Goal: Task Accomplishment & Management: Manage account settings

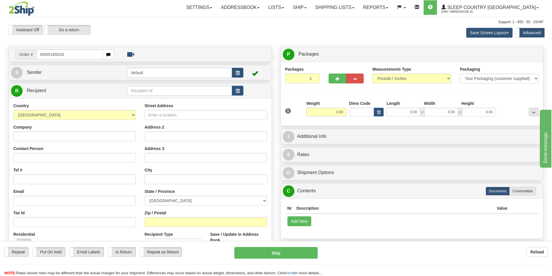
type input "9000I165028"
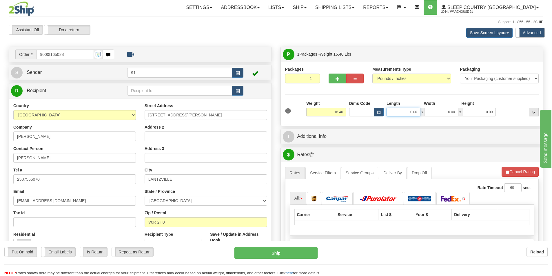
click at [405, 111] on input "0.00" at bounding box center [403, 112] width 34 height 9
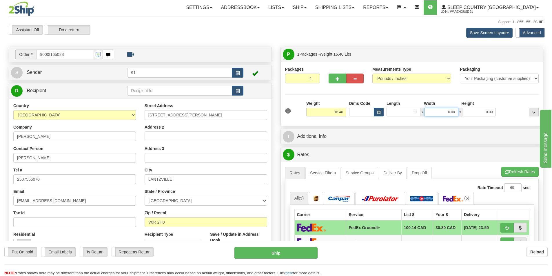
type input "11.00"
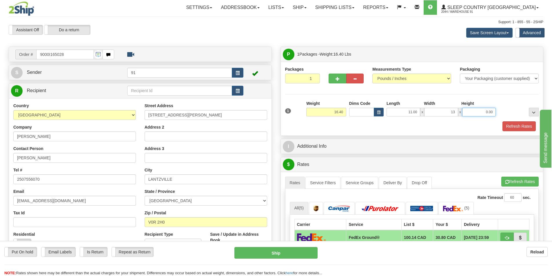
type input "13.00"
click at [518, 127] on button "Refresh Rates" at bounding box center [518, 126] width 33 height 10
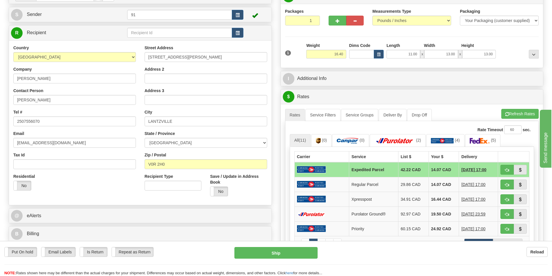
scroll to position [87, 0]
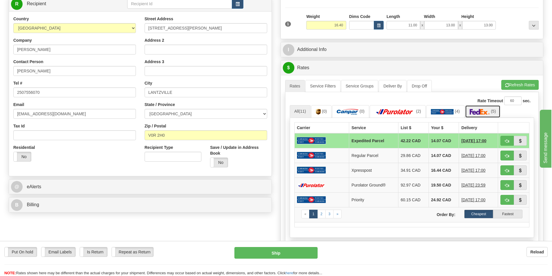
click at [477, 109] on img at bounding box center [479, 112] width 20 height 6
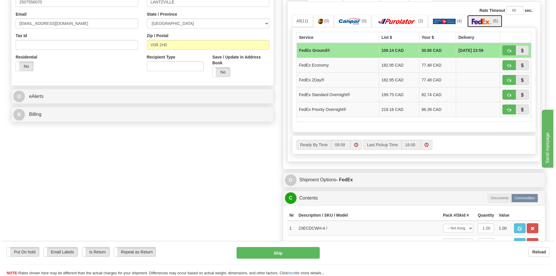
scroll to position [203, 0]
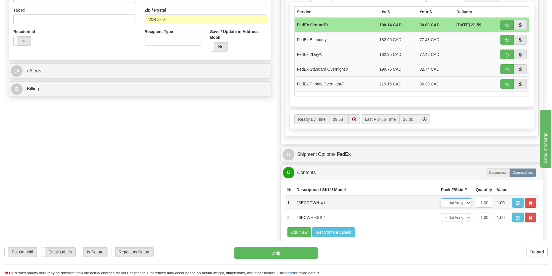
click at [455, 202] on select "-- Not Assigned -- Package 1" at bounding box center [456, 202] width 30 height 9
click at [441, 198] on select "-- Not Assigned -- Package 1" at bounding box center [456, 202] width 30 height 9
click at [457, 202] on select "-- Not Assigned -- Package 1" at bounding box center [456, 202] width 30 height 9
select select "0"
click at [441, 198] on select "-- Not Assigned -- Package 1" at bounding box center [456, 202] width 30 height 9
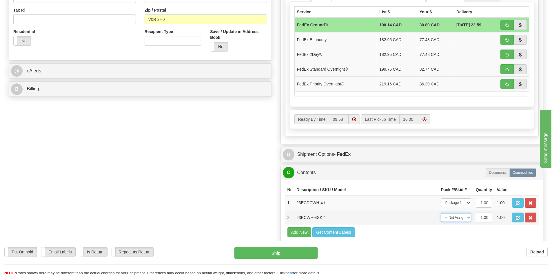
click at [455, 217] on select "-- Not Assigned -- Package 1" at bounding box center [456, 217] width 30 height 9
select select "0"
click at [441, 213] on select "-- Not Assigned -- Package 1" at bounding box center [456, 217] width 30 height 9
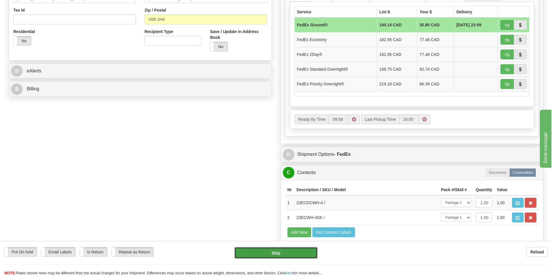
click at [268, 255] on button "Ship" at bounding box center [275, 253] width 83 height 12
type input "92"
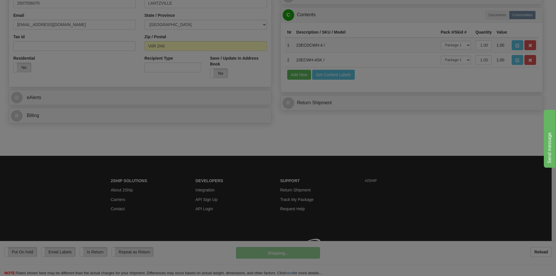
scroll to position [184, 0]
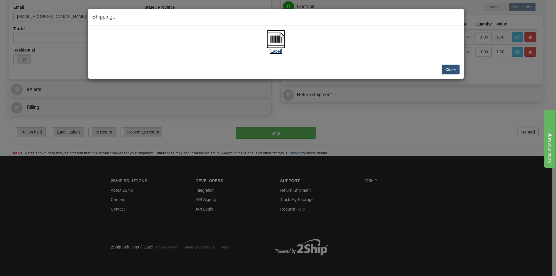
click at [279, 45] on img at bounding box center [276, 39] width 19 height 19
click at [353, 111] on div "Shipping... Your SHIPMENT will EXPIRE in [Label] IMPORTANT NOTICE Embassy / Con…" at bounding box center [278, 138] width 556 height 276
click at [447, 71] on button "Close" at bounding box center [451, 70] width 18 height 10
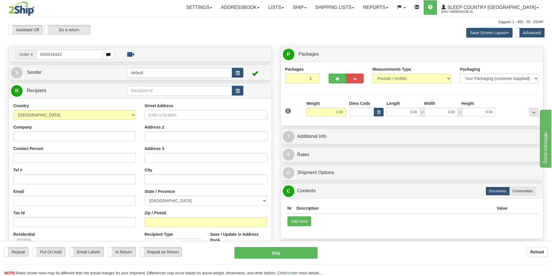
type input "9000I164432"
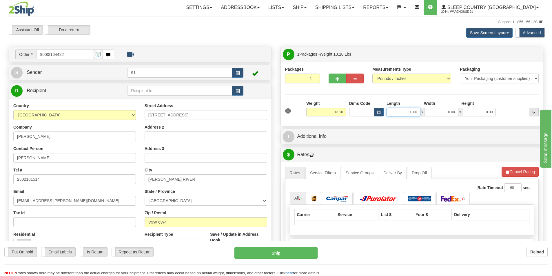
click at [402, 113] on input "0.00" at bounding box center [403, 112] width 34 height 9
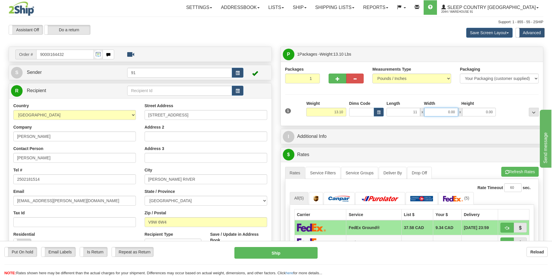
type input "11.00"
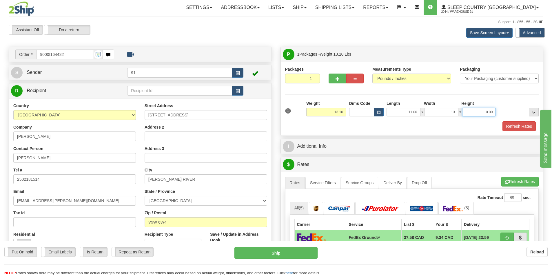
type input "13.00"
type input "9.00"
click at [509, 121] on div "Packaging Your Packaging (customer supplied) Envelope (carrier supplied) Pack (…" at bounding box center [422, 121] width 235 height 0
click at [510, 123] on button "Refresh Rates" at bounding box center [518, 126] width 33 height 10
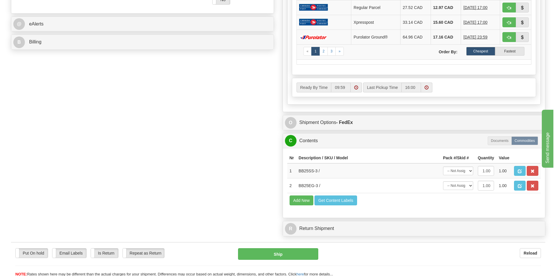
scroll to position [261, 0]
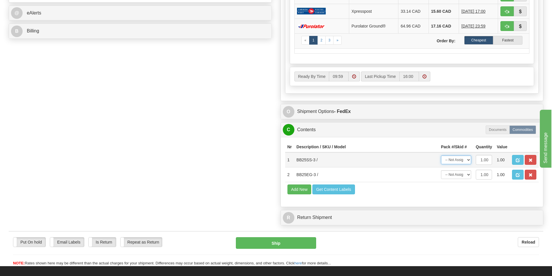
click at [452, 162] on select "-- Not Assigned -- Package 1" at bounding box center [456, 159] width 30 height 9
select select "0"
click at [441, 155] on select "-- Not Assigned -- Package 1" at bounding box center [456, 159] width 30 height 9
click at [453, 176] on select "-- Not Assigned -- Package 1" at bounding box center [456, 174] width 30 height 9
select select "0"
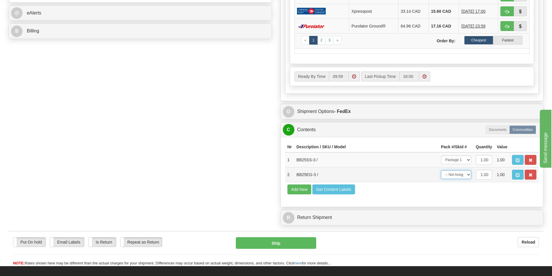
click at [441, 170] on select "-- Not Assigned -- Package 1" at bounding box center [456, 174] width 30 height 9
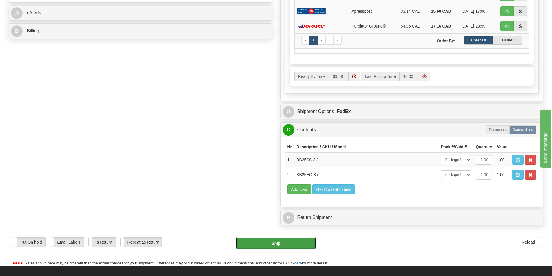
click at [272, 241] on button "Ship" at bounding box center [276, 243] width 80 height 12
type input "92"
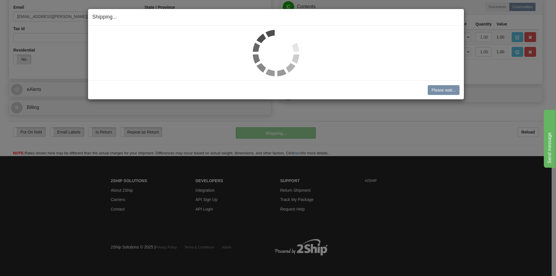
scroll to position [184, 0]
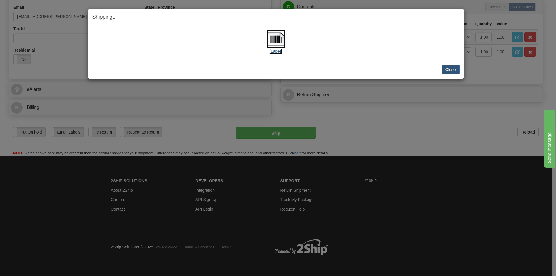
click at [279, 38] on img at bounding box center [276, 39] width 19 height 19
click at [450, 67] on button "Close" at bounding box center [451, 70] width 18 height 10
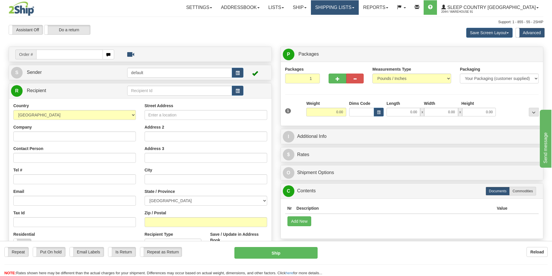
click at [358, 10] on link "Shipping lists" at bounding box center [335, 7] width 48 height 14
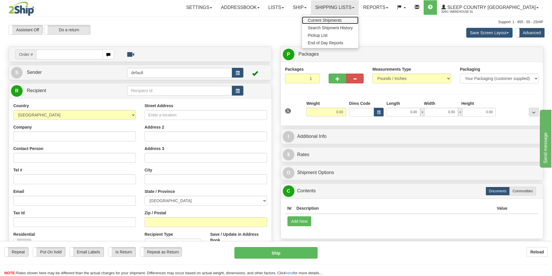
click at [341, 21] on span "Current Shipments" at bounding box center [324, 20] width 34 height 5
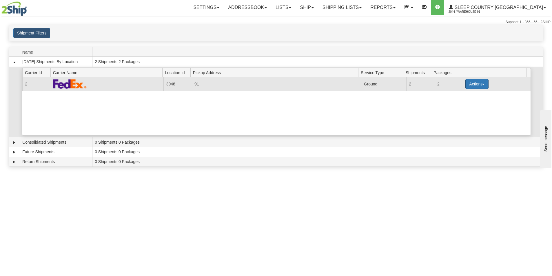
click at [476, 81] on button "Actions" at bounding box center [476, 84] width 23 height 10
click at [457, 100] on span "Close" at bounding box center [453, 102] width 13 height 4
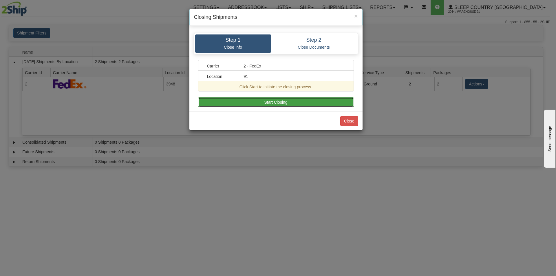
click at [319, 100] on button "Start Closing" at bounding box center [276, 102] width 156 height 10
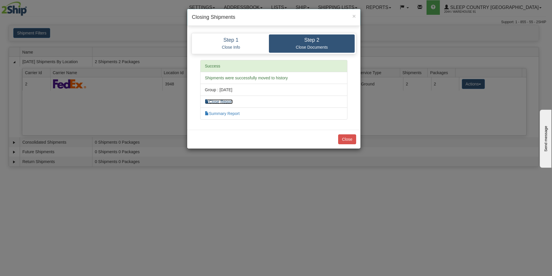
click at [229, 101] on link "Close Report" at bounding box center [219, 101] width 28 height 5
click at [235, 114] on link "Summary Report" at bounding box center [222, 113] width 35 height 5
click at [353, 140] on button "Close" at bounding box center [347, 139] width 18 height 10
